Goal: Information Seeking & Learning: Learn about a topic

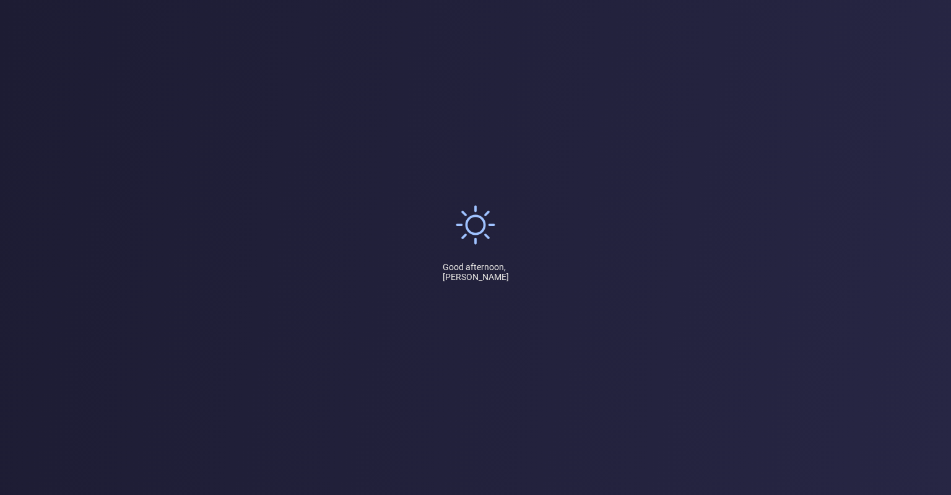
click at [407, 210] on div "Good afternoon, [PERSON_NAME]" at bounding box center [475, 247] width 951 height 495
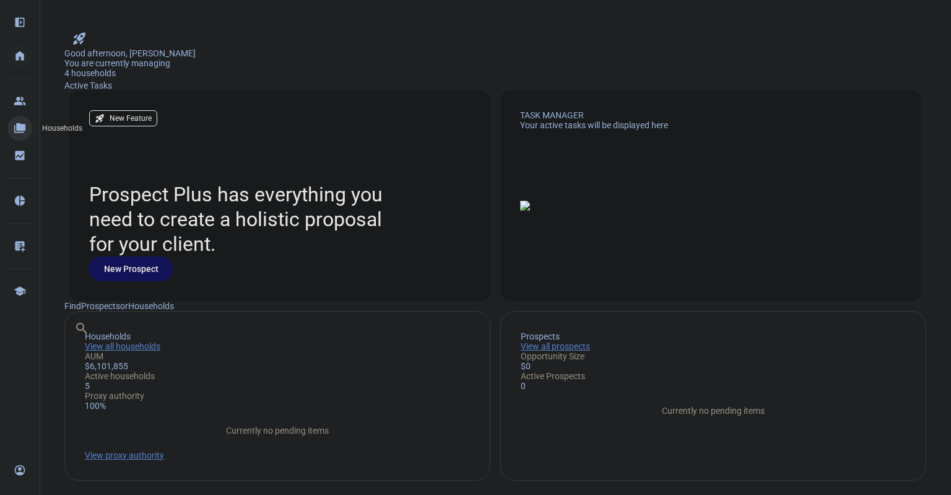
click at [16, 125] on eth-mat-symbol "folder_copy" at bounding box center [20, 128] width 12 height 12
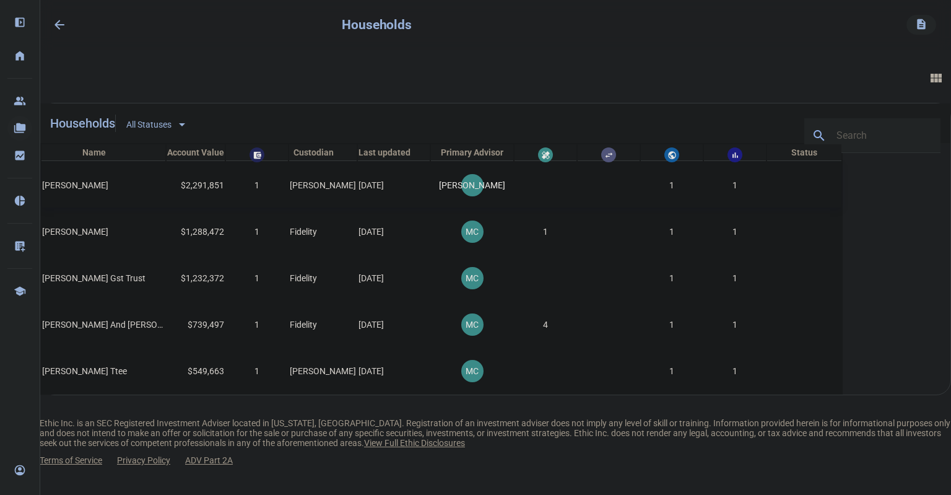
click at [108, 190] on span "[PERSON_NAME]" at bounding box center [75, 185] width 66 height 10
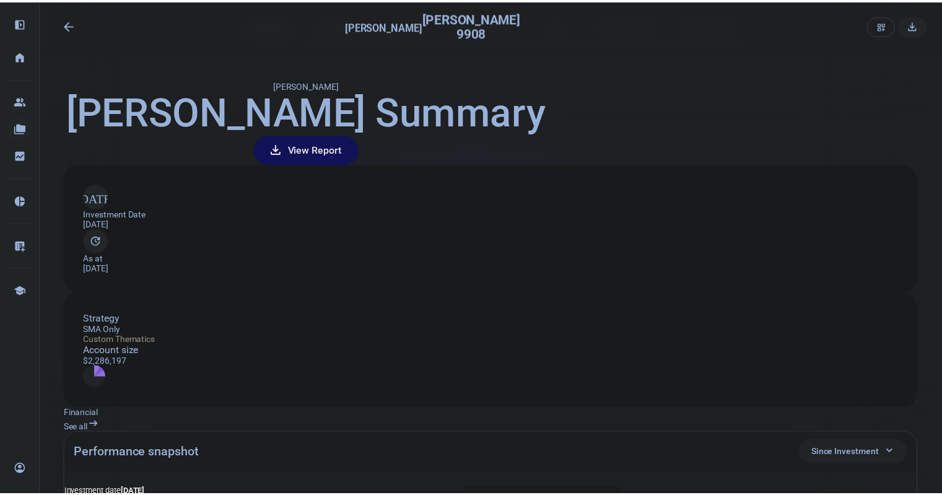
scroll to position [35, 0]
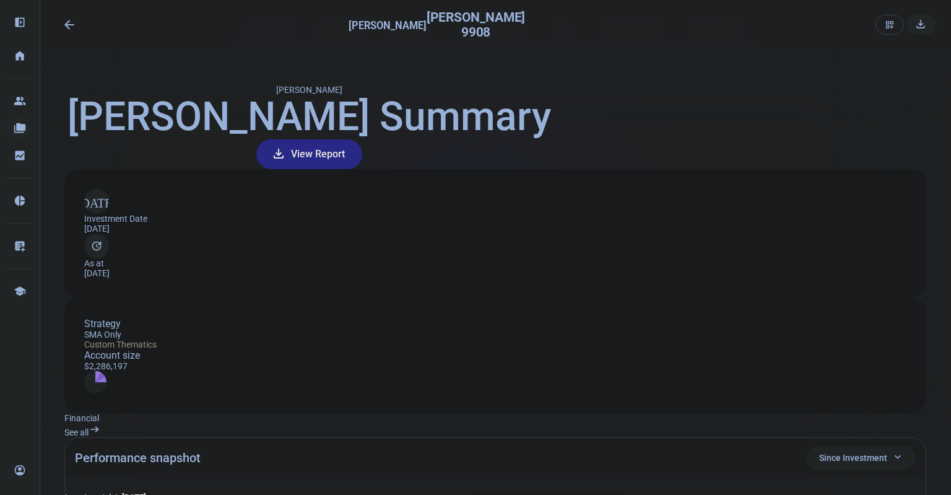
click at [345, 169] on span "View Report" at bounding box center [318, 154] width 54 height 30
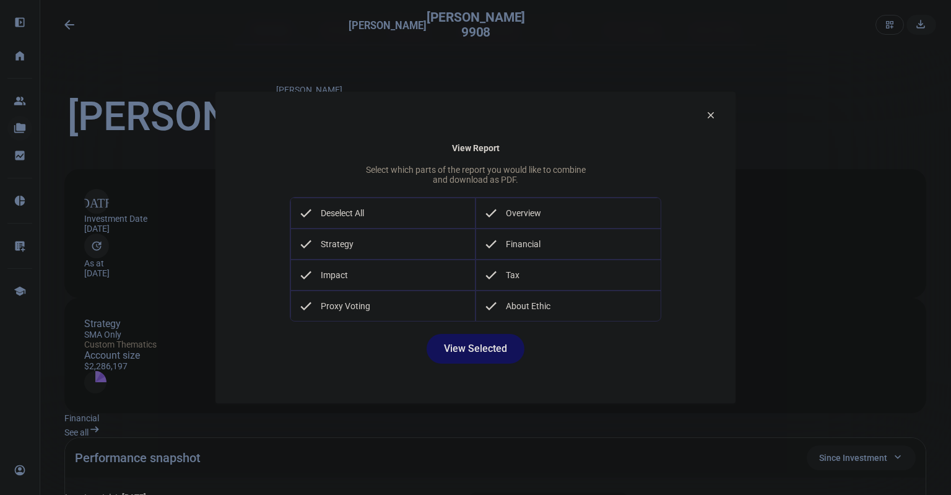
drag, startPoint x: 706, startPoint y: 103, endPoint x: 691, endPoint y: 94, distance: 17.9
click at [691, 94] on eth-download-report-factsheet-dialog "clear View Report Select which parts of the report you would like to combine an…" at bounding box center [475, 247] width 520 height 311
click at [707, 110] on mat-icon "clear" at bounding box center [710, 115] width 11 height 11
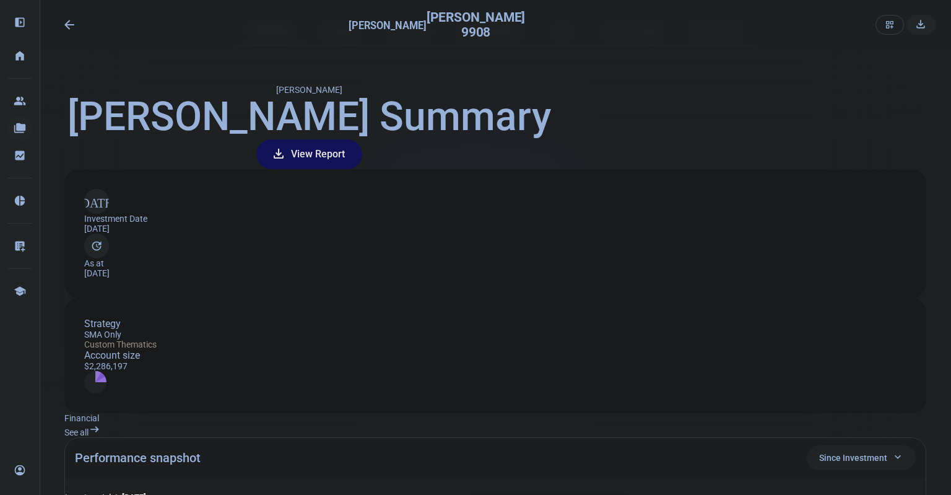
click at [69, 27] on mat-icon "arrow_backwards" at bounding box center [69, 24] width 15 height 15
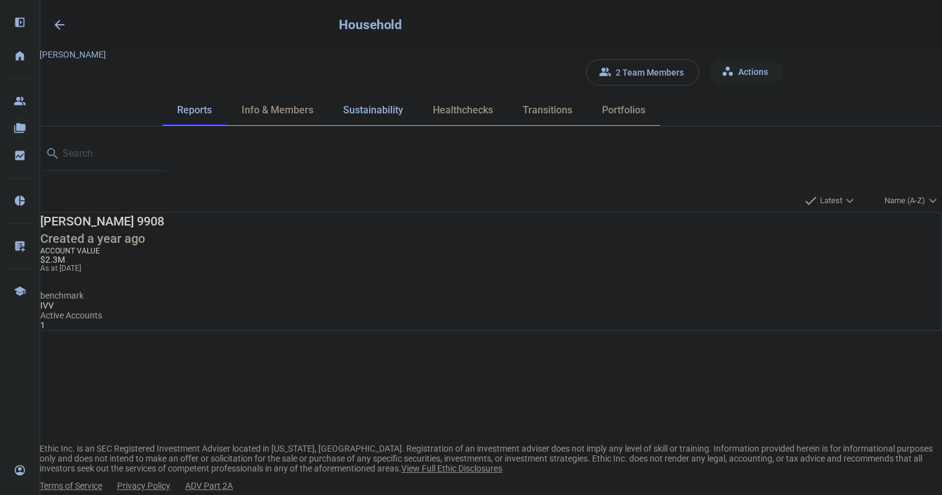
click at [403, 105] on span "Sustainability" at bounding box center [373, 110] width 60 height 10
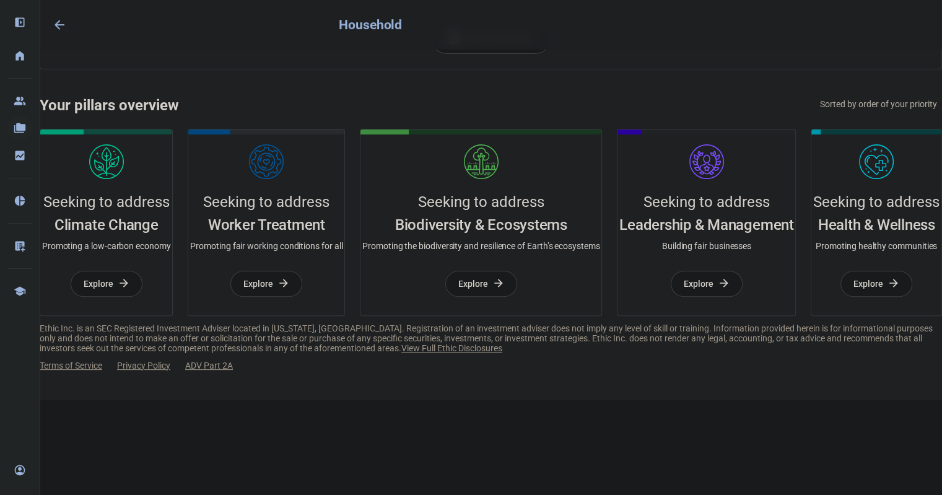
scroll to position [530, 0]
click at [684, 296] on span "Explore" at bounding box center [699, 283] width 30 height 25
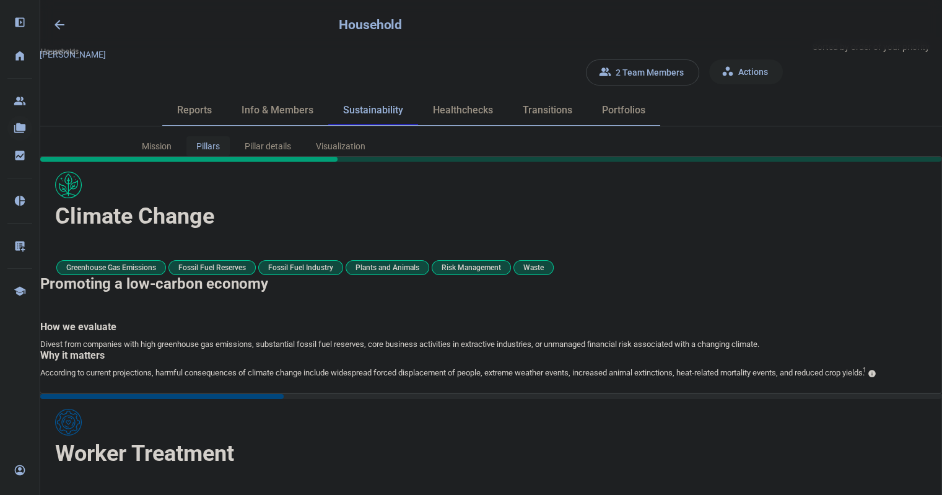
click at [55, 25] on mat-icon "arrow_backwards" at bounding box center [59, 24] width 15 height 15
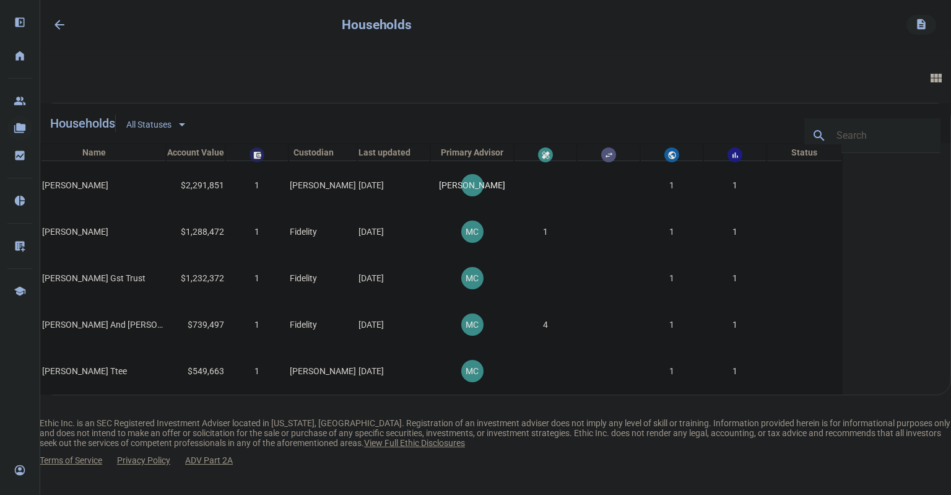
click at [55, 25] on mat-icon "arrow_backwards" at bounding box center [59, 24] width 15 height 15
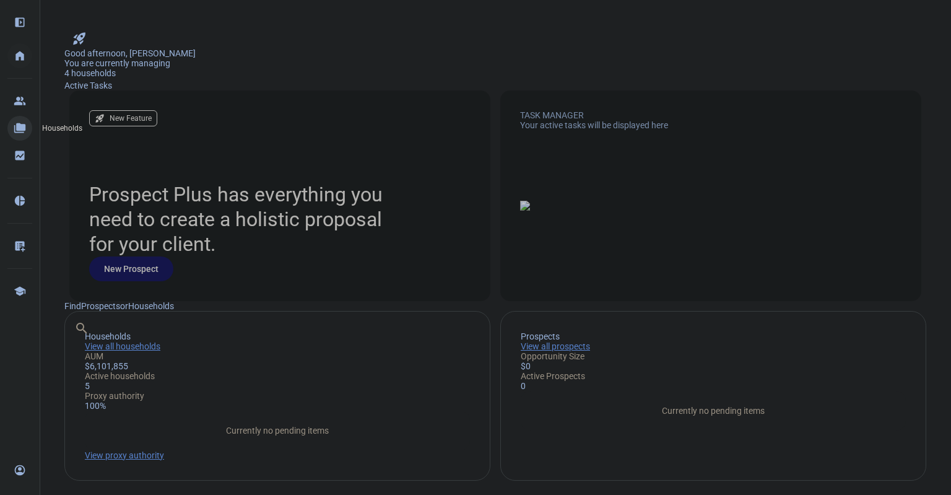
click at [17, 128] on eth-mat-symbol "folder_copy" at bounding box center [20, 128] width 12 height 12
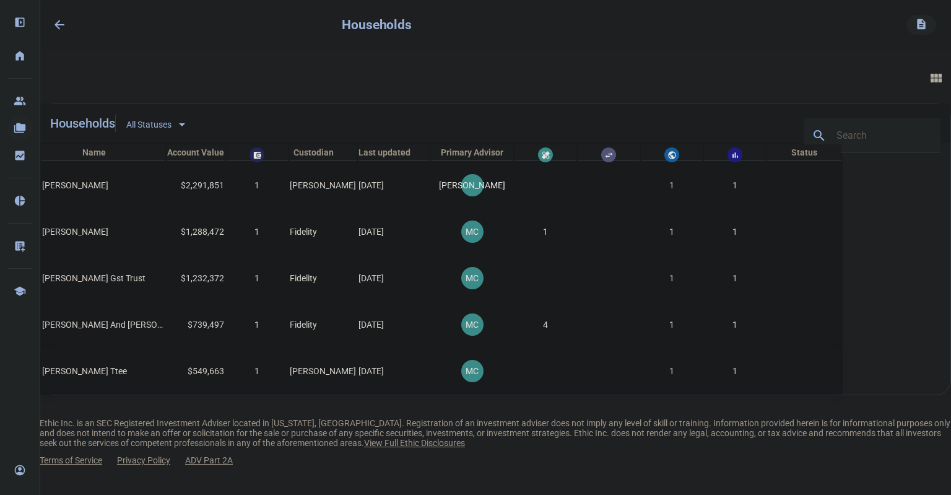
click at [127, 376] on span "[PERSON_NAME] Ttee" at bounding box center [84, 371] width 85 height 10
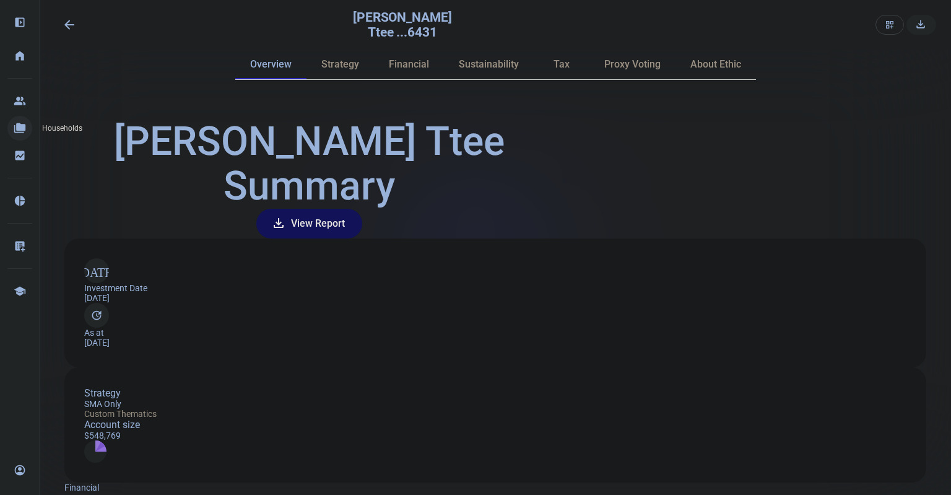
click at [15, 130] on eth-mat-symbol "folder_copy" at bounding box center [20, 128] width 12 height 12
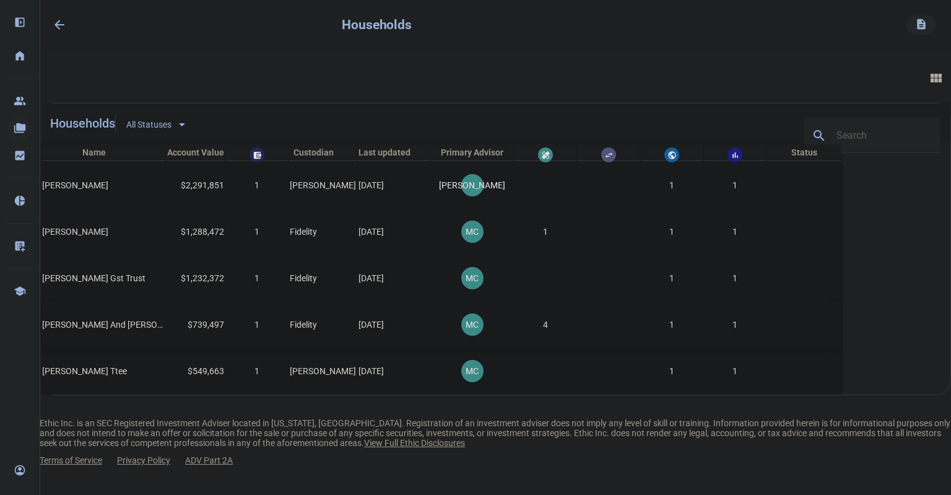
click at [193, 329] on span "[PERSON_NAME] And [PERSON_NAME] Living Tr" at bounding box center [135, 325] width 186 height 10
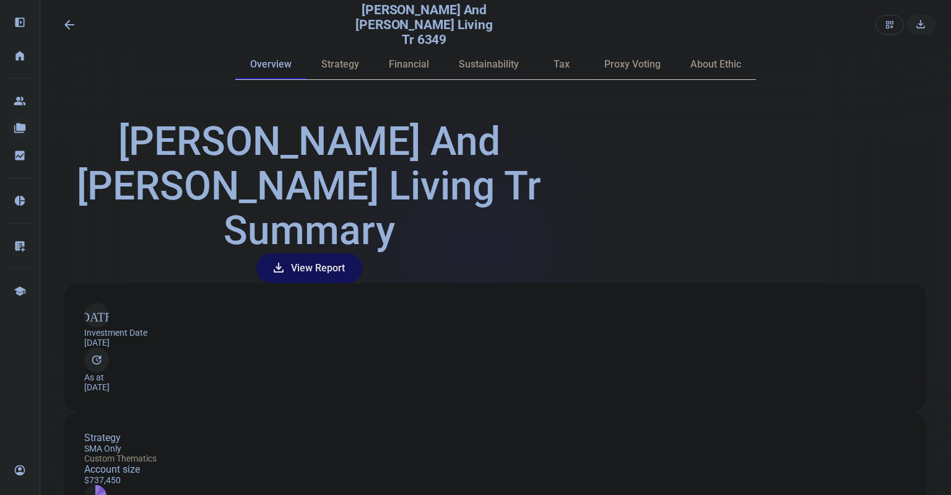
click at [74, 23] on mat-icon "arrow_backwards" at bounding box center [69, 24] width 15 height 15
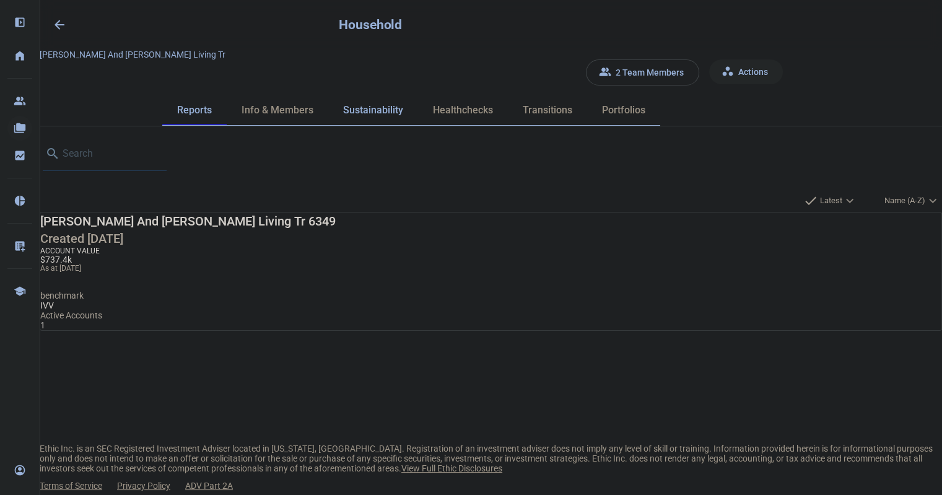
click at [403, 105] on span "Sustainability" at bounding box center [373, 110] width 60 height 10
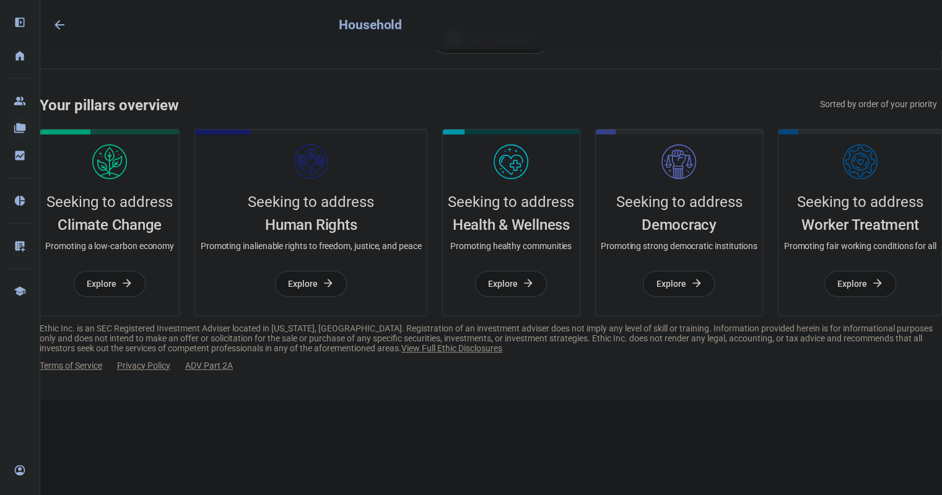
scroll to position [565, 0]
click at [837, 296] on span "Explore" at bounding box center [852, 283] width 30 height 25
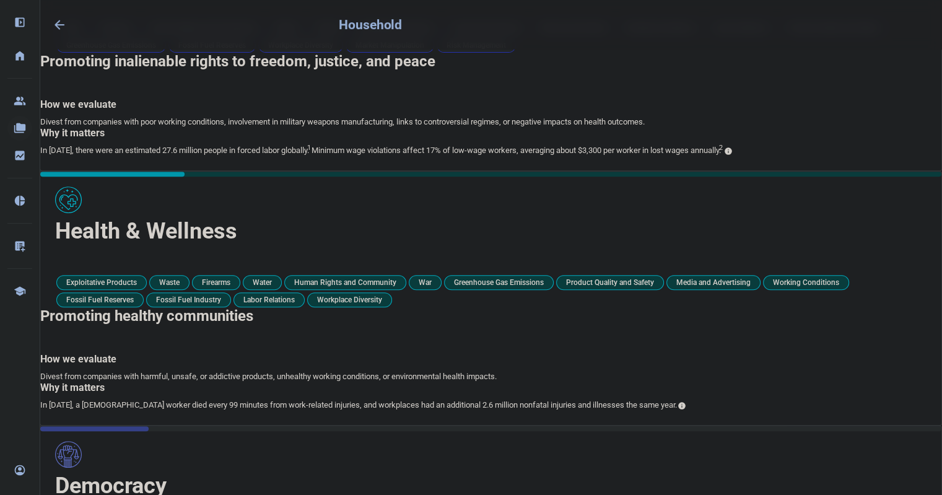
scroll to position [477, 0]
drag, startPoint x: 41, startPoint y: 118, endPoint x: 20, endPoint y: 105, distance: 25.3
click at [20, 105] on div "left_panel_open home Home Advisors group Prospects folder_copy Households bid_l…" at bounding box center [471, 267] width 942 height 1489
click at [17, 125] on eth-mat-symbol "folder_copy" at bounding box center [20, 128] width 12 height 12
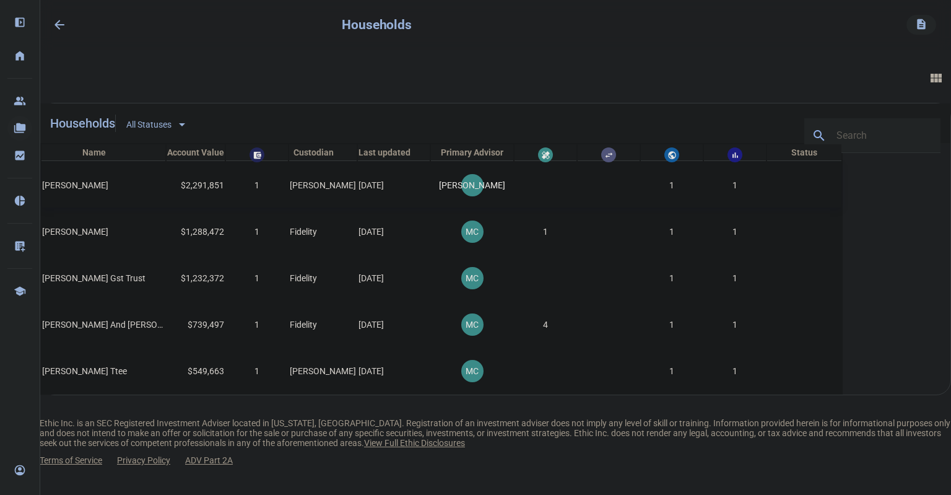
click at [108, 190] on span "[PERSON_NAME]" at bounding box center [75, 185] width 66 height 10
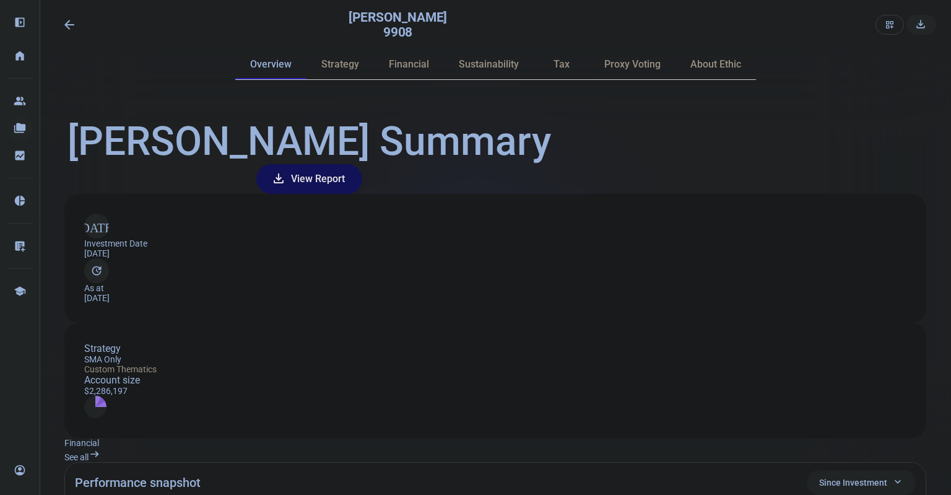
click at [67, 25] on mat-icon "arrow_backwards" at bounding box center [69, 24] width 15 height 15
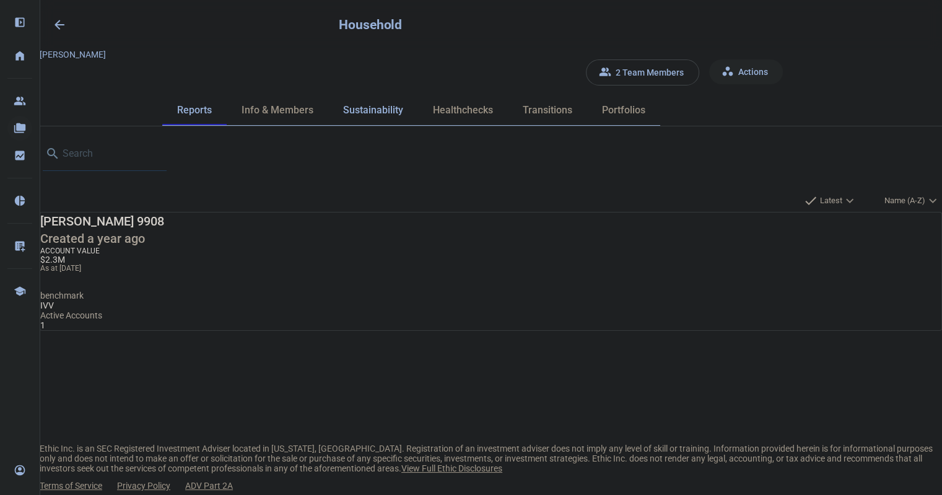
click at [403, 105] on span "Sustainability" at bounding box center [373, 110] width 60 height 10
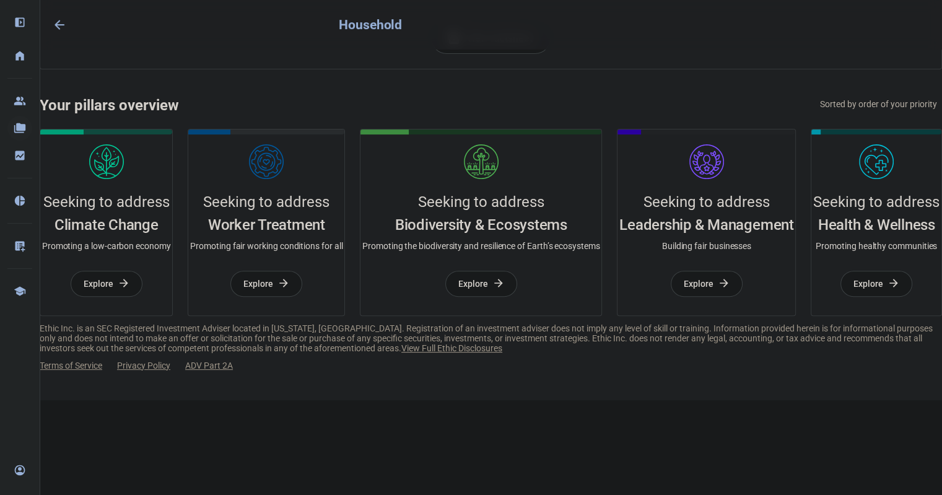
scroll to position [499, 0]
